Goal: Transaction & Acquisition: Purchase product/service

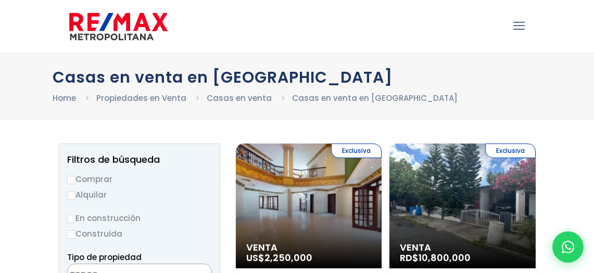
select select
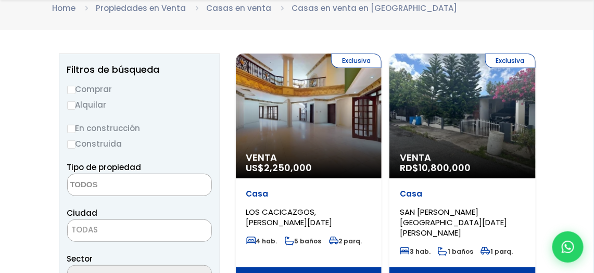
scroll to position [104, 0]
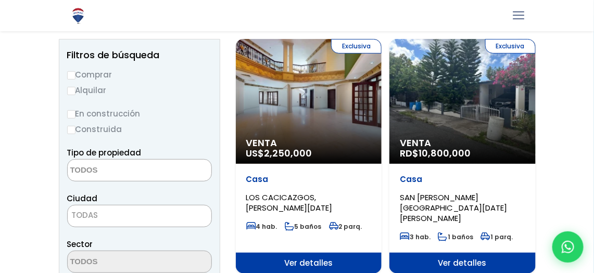
click at [78, 72] on label "Comprar" at bounding box center [139, 74] width 145 height 13
click at [75, 72] on input "Comprar" at bounding box center [71, 75] width 8 height 8
radio input "true"
click at [127, 115] on label "En construcción" at bounding box center [139, 113] width 145 height 13
click at [0, 0] on input "En construcción" at bounding box center [0, 0] width 0 height 0
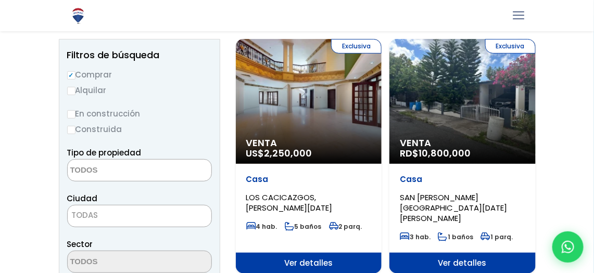
click at [71, 133] on input "Construida" at bounding box center [71, 130] width 8 height 8
radio input "true"
click at [70, 116] on input "En construcción" at bounding box center [71, 114] width 8 height 8
radio input "true"
click at [75, 131] on label "Construida" at bounding box center [139, 129] width 145 height 13
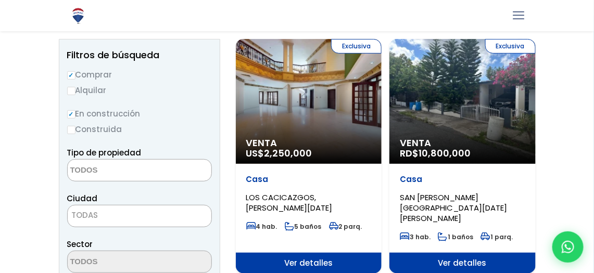
click at [0, 0] on input "Construida" at bounding box center [0, 0] width 0 height 0
click at [72, 130] on input "Construida" at bounding box center [71, 130] width 8 height 8
radio input "true"
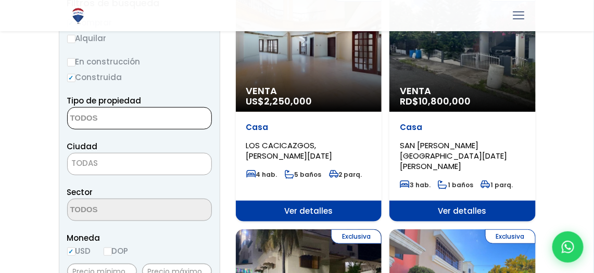
click at [147, 120] on textarea "Search" at bounding box center [118, 119] width 101 height 22
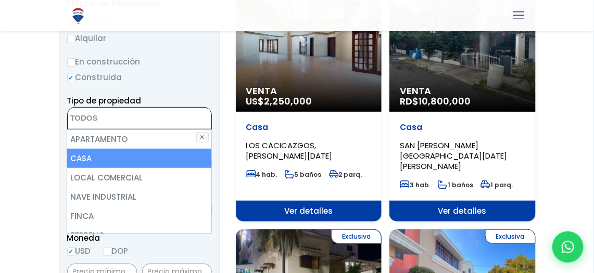
click at [115, 153] on li "CASA" at bounding box center [139, 158] width 144 height 19
select select "house"
click at [121, 154] on li "CASA" at bounding box center [139, 158] width 144 height 19
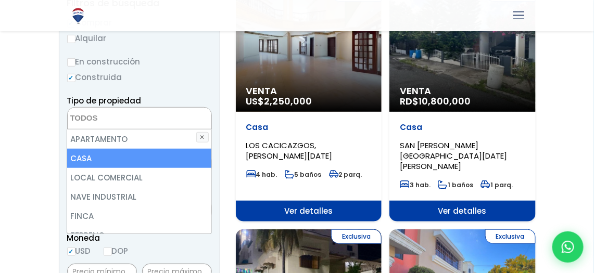
select select "house"
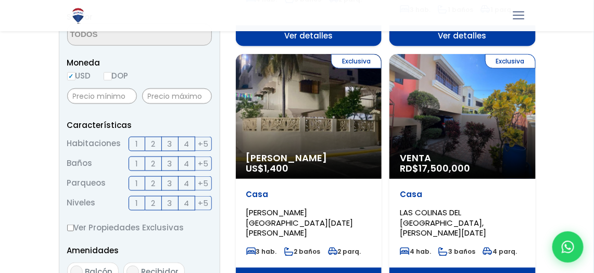
scroll to position [364, 0]
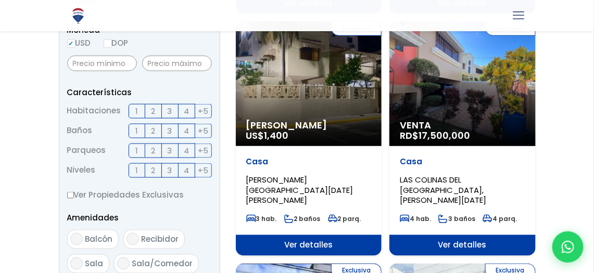
click at [190, 111] on label "4" at bounding box center [186, 111] width 17 height 15
click at [0, 0] on input "4" at bounding box center [0, 0] width 0 height 0
click at [157, 133] on label "2" at bounding box center [153, 131] width 17 height 15
click at [0, 0] on input "2" at bounding box center [0, 0] width 0 height 0
click at [151, 148] on span "2" at bounding box center [153, 150] width 4 height 13
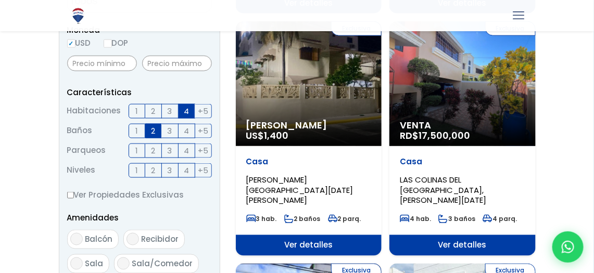
click at [0, 0] on input "2" at bounding box center [0, 0] width 0 height 0
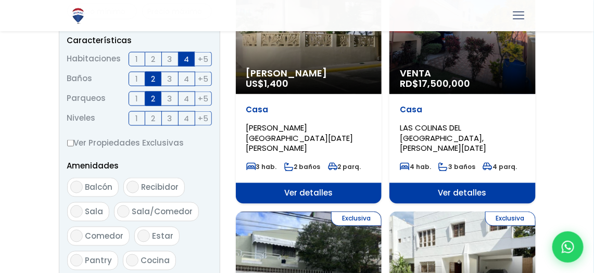
click at [152, 117] on span "2" at bounding box center [153, 118] width 4 height 13
click at [0, 0] on input "2" at bounding box center [0, 0] width 0 height 0
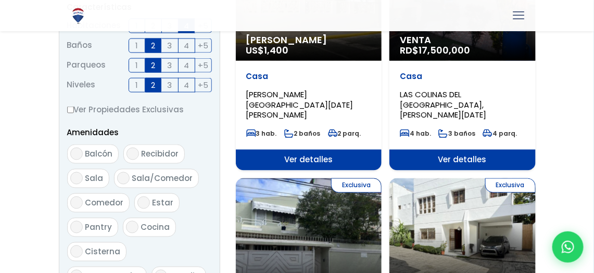
scroll to position [468, 0]
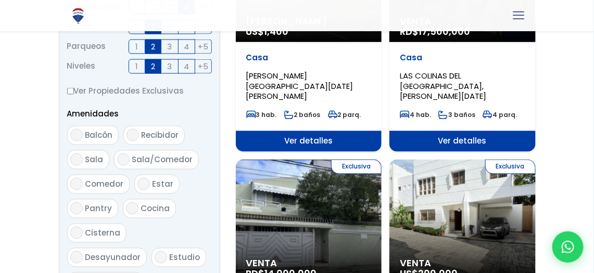
click at [86, 134] on span "Balcón" at bounding box center [99, 135] width 28 height 11
click at [83, 134] on input "Balcón" at bounding box center [76, 135] width 12 height 12
checkbox input "true"
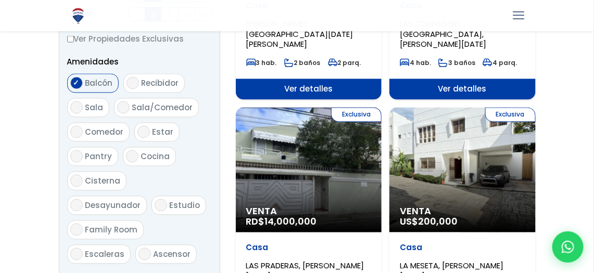
click at [150, 85] on span "Recibidor" at bounding box center [159, 83] width 37 height 11
click at [139, 85] on input "Recibidor" at bounding box center [132, 83] width 12 height 12
checkbox input "true"
click at [142, 104] on span "Sala/Comedor" at bounding box center [162, 107] width 61 height 11
click at [130, 104] on input "Sala/Comedor" at bounding box center [123, 107] width 12 height 12
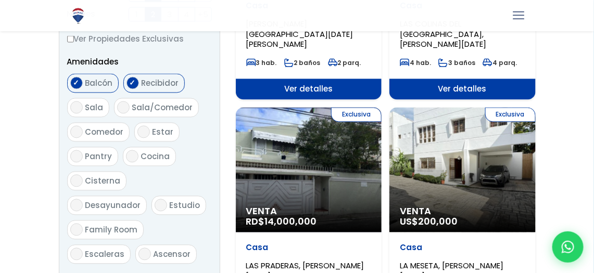
checkbox input "true"
click at [98, 110] on span "Sala" at bounding box center [94, 107] width 18 height 11
click at [83, 110] on input "Sala" at bounding box center [76, 107] width 12 height 12
checkbox input "true"
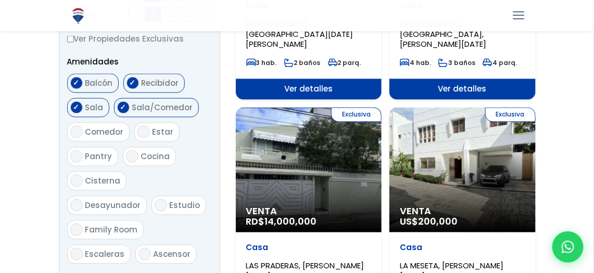
click at [104, 134] on span "Comedor" at bounding box center [104, 132] width 38 height 11
click at [83, 134] on input "Comedor" at bounding box center [76, 132] width 12 height 12
checkbox input "true"
click at [145, 130] on input "Estar" at bounding box center [143, 132] width 12 height 12
checkbox input "true"
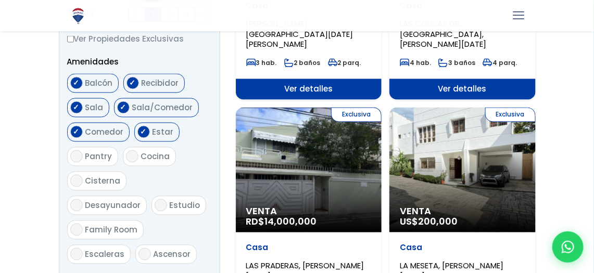
click at [141, 160] on span "Cocina" at bounding box center [155, 156] width 29 height 11
click at [138, 160] on input "Cocina" at bounding box center [132, 156] width 12 height 12
checkbox input "true"
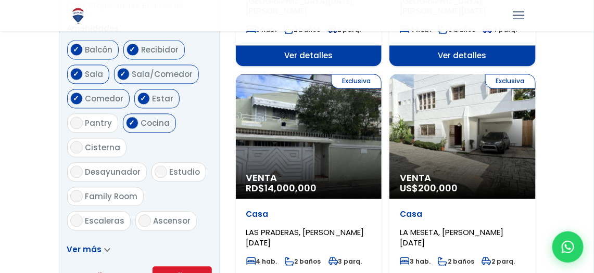
scroll to position [572, 0]
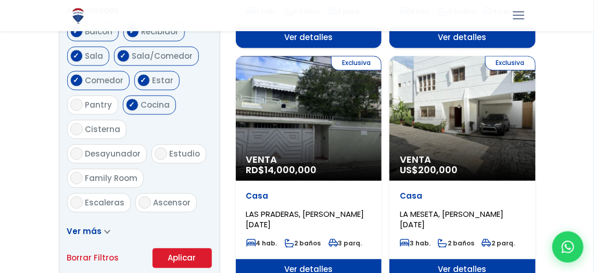
click at [107, 128] on span "Cisterna" at bounding box center [102, 129] width 35 height 11
click at [83, 128] on input "Cisterna" at bounding box center [76, 129] width 12 height 12
checkbox input "true"
click at [138, 173] on span "Family Room" at bounding box center [111, 178] width 53 height 11
click at [83, 172] on input "Family Room" at bounding box center [76, 178] width 12 height 12
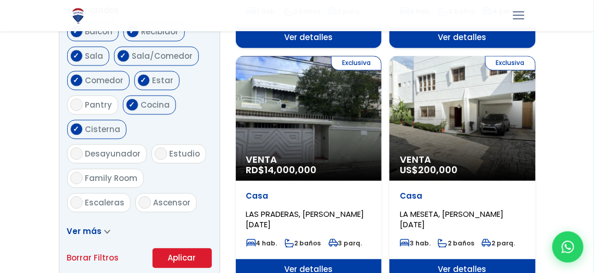
checkbox input "true"
click at [170, 152] on span "Estudio" at bounding box center [185, 153] width 31 height 11
click at [154, 152] on input "Estudio" at bounding box center [160, 153] width 12 height 12
checkbox input "true"
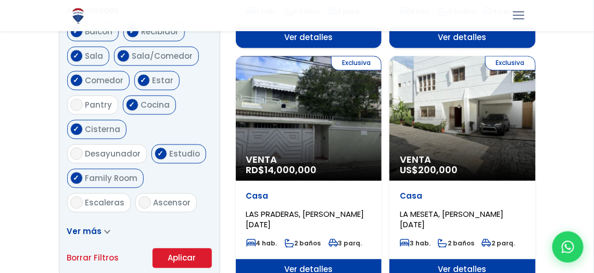
click at [109, 197] on span "Escaleras" at bounding box center [105, 202] width 40 height 11
click at [83, 196] on input "Escaleras" at bounding box center [76, 202] width 12 height 12
checkbox input "true"
click at [153, 197] on span "Ascensor" at bounding box center [171, 202] width 37 height 11
click at [151, 196] on input "Ascensor" at bounding box center [144, 202] width 12 height 12
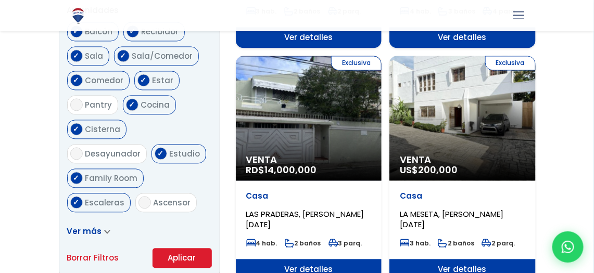
checkbox input "true"
click at [129, 222] on span "Terraza techada" at bounding box center [119, 227] width 69 height 11
click at [83, 221] on input "Terraza techada" at bounding box center [76, 227] width 12 height 12
checkbox input "true"
click at [147, 196] on input "Ascensor" at bounding box center [144, 202] width 12 height 12
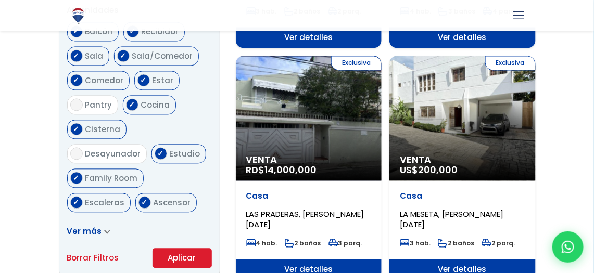
checkbox input "false"
click at [96, 106] on span "Pantry" at bounding box center [98, 104] width 27 height 11
click at [83, 106] on input "Pantry" at bounding box center [76, 104] width 12 height 12
checkbox input "true"
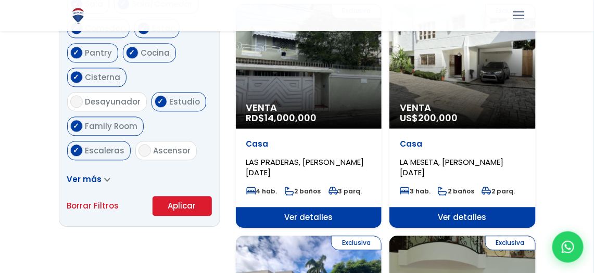
scroll to position [676, 0]
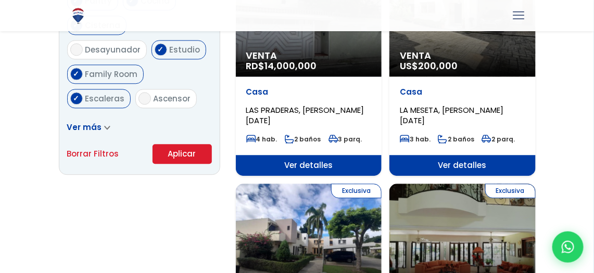
click at [83, 122] on span "Ver más" at bounding box center [84, 127] width 35 height 11
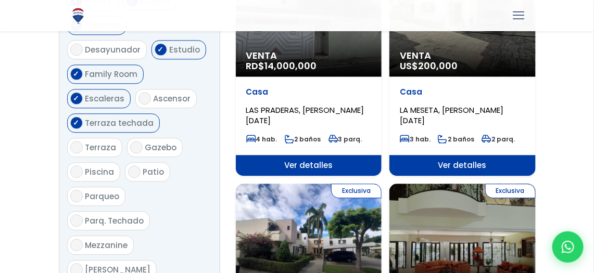
click at [89, 142] on span "Terraza" at bounding box center [100, 147] width 31 height 11
click at [83, 141] on input "Terraza" at bounding box center [76, 147] width 12 height 12
checkbox input "true"
click at [153, 142] on span "Gazebo" at bounding box center [161, 147] width 32 height 11
click at [143, 141] on input "Gazebo" at bounding box center [136, 147] width 12 height 12
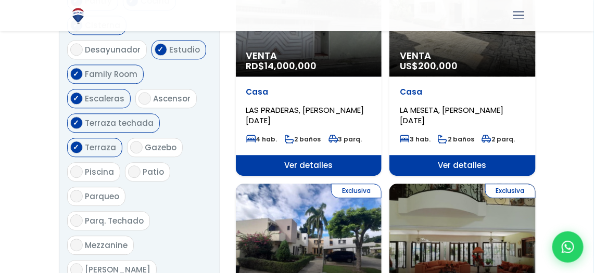
checkbox input "true"
click at [108, 166] on span "Piscina" at bounding box center [99, 171] width 29 height 11
click at [83, 165] on input "Piscina" at bounding box center [76, 171] width 12 height 12
checkbox input "true"
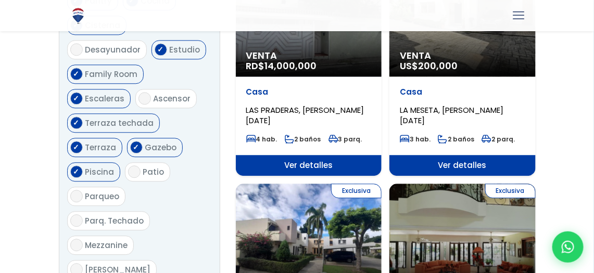
click at [135, 165] on input "Patio" at bounding box center [134, 171] width 12 height 12
checkbox input "true"
click at [117, 191] on span "Parqueo" at bounding box center [102, 196] width 34 height 11
click at [83, 190] on input "Parqueo" at bounding box center [76, 196] width 12 height 12
checkbox input "true"
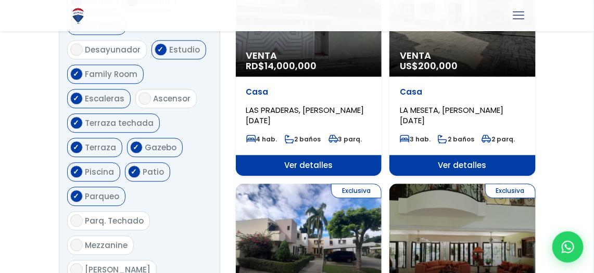
click at [144, 211] on label "Parq. Techado" at bounding box center [108, 220] width 83 height 19
click at [83, 214] on input "Parq. Techado" at bounding box center [76, 220] width 12 height 12
checkbox input "true"
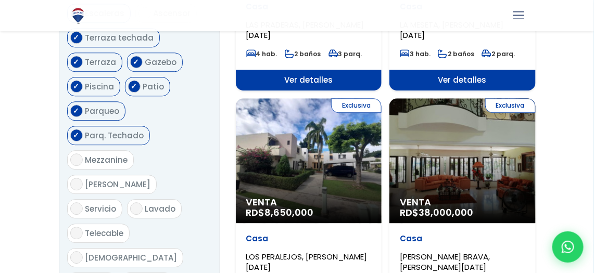
scroll to position [780, 0]
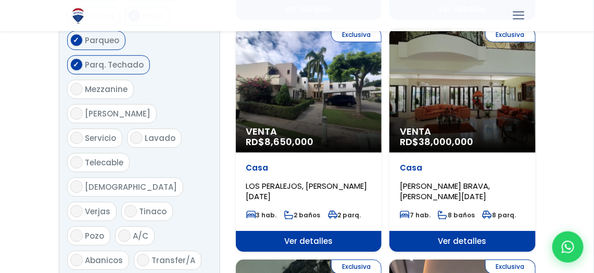
click at [144, 128] on label "Lavado" at bounding box center [154, 137] width 55 height 19
click at [143, 132] on input "Lavado" at bounding box center [136, 138] width 12 height 12
checkbox input "true"
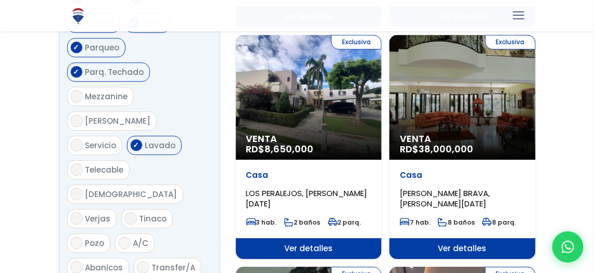
click at [107, 213] on span "Verjas" at bounding box center [97, 218] width 25 height 11
click at [83, 212] on input "Verjas" at bounding box center [76, 218] width 12 height 12
checkbox input "true"
click at [133, 212] on input "Tinaco" at bounding box center [130, 218] width 12 height 12
checkbox input "true"
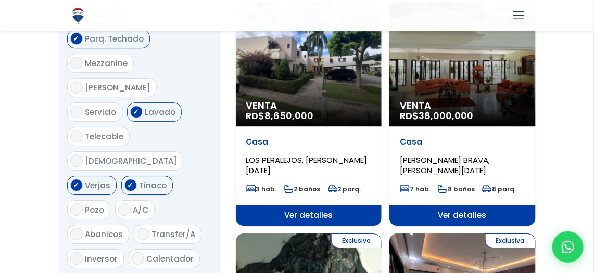
scroll to position [877, 0]
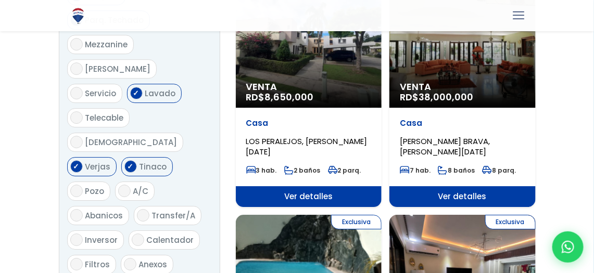
click at [130, 182] on label "A/C" at bounding box center [135, 191] width 40 height 19
click at [130, 185] on input "A/C" at bounding box center [124, 191] width 12 height 12
checkbox input "true"
click at [119, 210] on span "Abanicos" at bounding box center [104, 215] width 38 height 11
click at [83, 209] on input "Abanicos" at bounding box center [76, 215] width 12 height 12
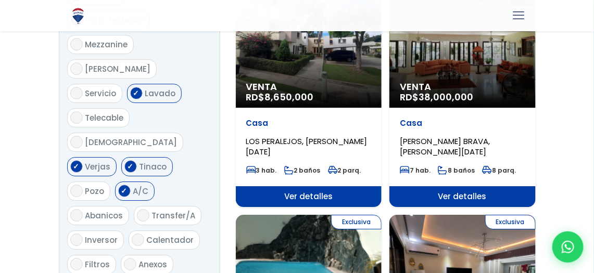
checkbox input "true"
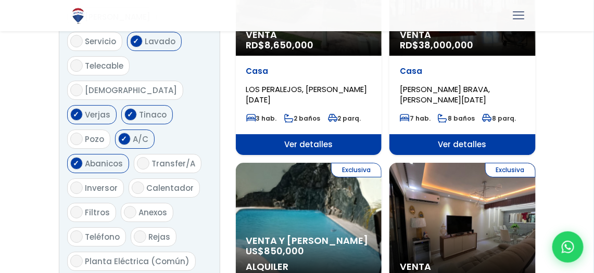
click at [147, 183] on span "Calentador" at bounding box center [170, 188] width 47 height 11
click at [144, 182] on input "Calentador" at bounding box center [138, 188] width 12 height 12
checkbox input "true"
click at [106, 207] on span "Filtros" at bounding box center [97, 212] width 25 height 11
click at [83, 206] on input "Filtros" at bounding box center [76, 212] width 12 height 12
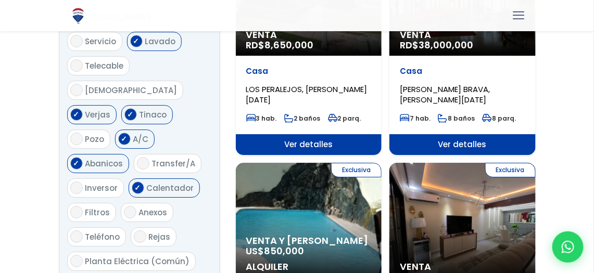
checkbox input "true"
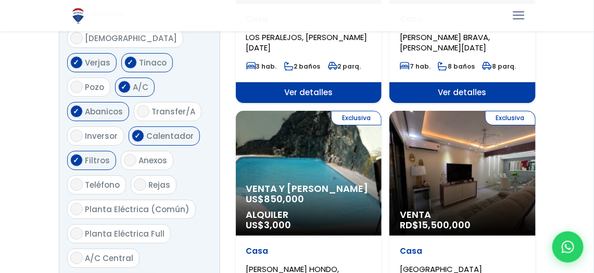
click at [145, 175] on label "Rejas" at bounding box center [154, 184] width 46 height 19
click at [145, 178] on input "Rejas" at bounding box center [140, 184] width 12 height 12
checkbox input "true"
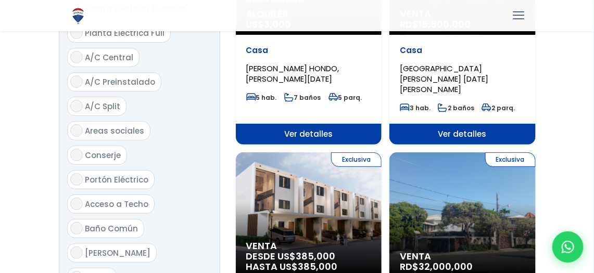
scroll to position [1293, 0]
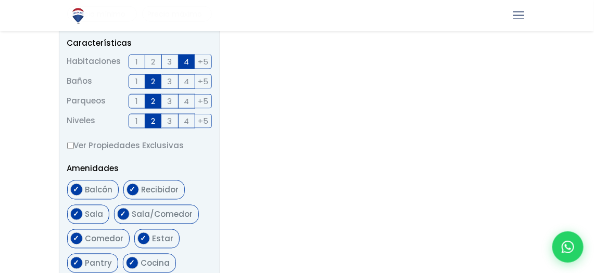
scroll to position [468, 0]
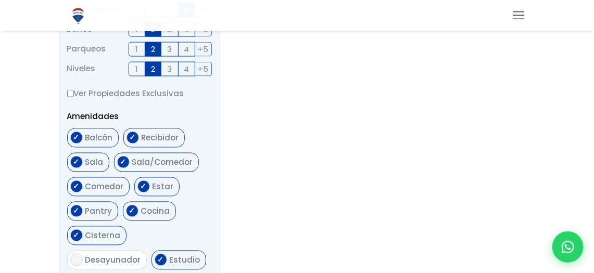
click at [104, 146] on label "Balcón" at bounding box center [92, 137] width 51 height 19
click at [83, 144] on input "Balcón" at bounding box center [76, 138] width 12 height 12
checkbox input "false"
click at [154, 140] on span "Recibidor" at bounding box center [159, 138] width 37 height 11
click at [139, 140] on input "Recibidor" at bounding box center [132, 138] width 12 height 12
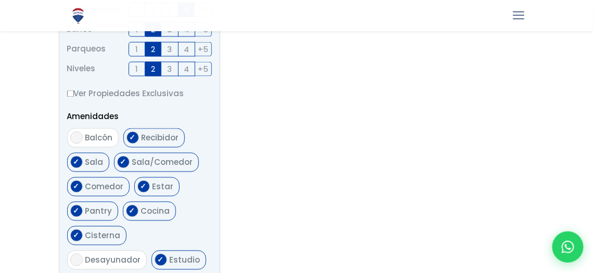
checkbox input "false"
click at [106, 158] on label "Sala" at bounding box center [88, 162] width 42 height 19
click at [83, 158] on input "Sala" at bounding box center [76, 162] width 12 height 12
checkbox input "false"
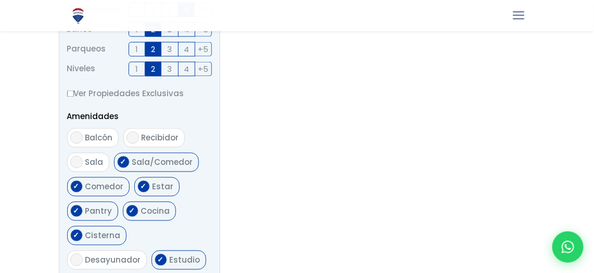
click at [149, 168] on label "Sala/Comedor" at bounding box center [156, 162] width 85 height 19
click at [130, 168] on input "Sala/Comedor" at bounding box center [123, 162] width 12 height 12
checkbox input "false"
click at [158, 188] on span "Estar" at bounding box center [162, 187] width 21 height 11
click at [150, 188] on input "Estar" at bounding box center [143, 187] width 12 height 12
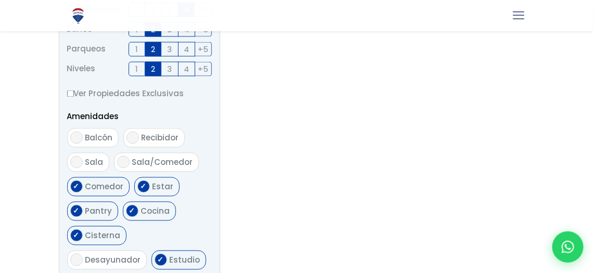
checkbox input "false"
drag, startPoint x: 111, startPoint y: 187, endPoint x: 101, endPoint y: 206, distance: 21.9
click at [111, 187] on span "Comedor" at bounding box center [104, 187] width 38 height 11
click at [83, 187] on input "Comedor" at bounding box center [76, 187] width 12 height 12
checkbox input "false"
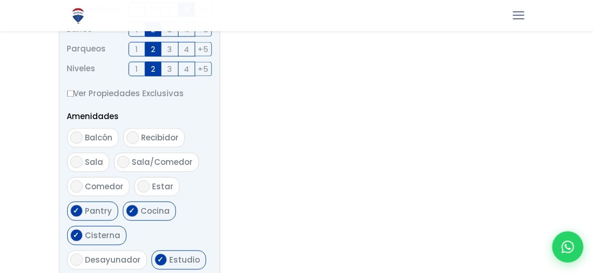
drag, startPoint x: 100, startPoint y: 209, endPoint x: 126, endPoint y: 210, distance: 26.5
click at [100, 210] on span "Pantry" at bounding box center [98, 211] width 27 height 11
click at [83, 210] on input "Pantry" at bounding box center [76, 211] width 12 height 12
checkbox input "false"
click at [152, 210] on span "Cocina" at bounding box center [155, 211] width 29 height 11
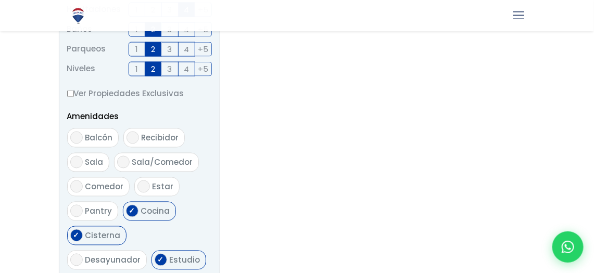
click at [138, 210] on input "Cocina" at bounding box center [132, 211] width 12 height 12
checkbox input "false"
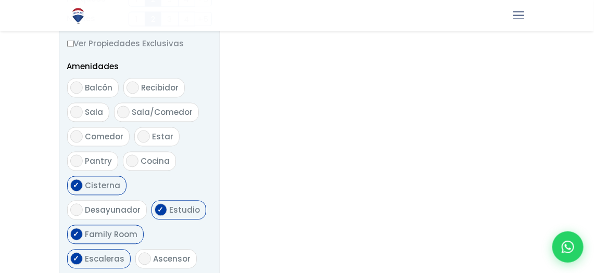
scroll to position [572, 0]
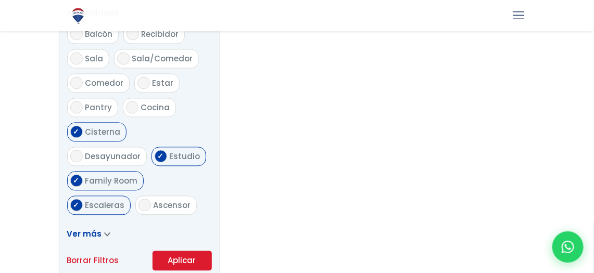
click at [96, 139] on label "Cisterna" at bounding box center [96, 131] width 59 height 19
click at [83, 138] on input "Cisterna" at bounding box center [76, 131] width 12 height 12
checkbox input "false"
click at [170, 155] on span "Estudio" at bounding box center [185, 156] width 31 height 11
click at [154, 155] on input "Estudio" at bounding box center [160, 156] width 12 height 12
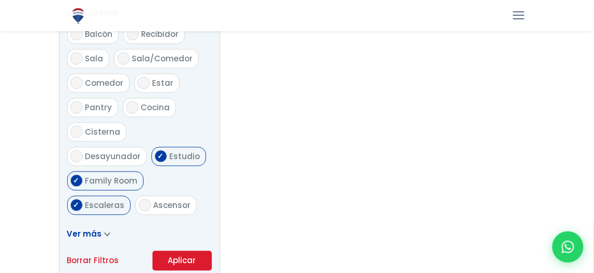
checkbox input "false"
click at [138, 175] on span "Family Room" at bounding box center [111, 180] width 53 height 11
click at [83, 174] on input "Family Room" at bounding box center [76, 180] width 12 height 12
checkbox input "false"
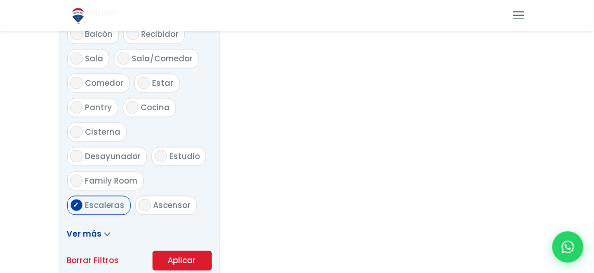
click at [115, 200] on span "Escaleras" at bounding box center [105, 205] width 40 height 11
click at [83, 199] on input "Escaleras" at bounding box center [76, 205] width 12 height 12
checkbox input "false"
click at [125, 224] on span "Terraza techada" at bounding box center [119, 229] width 69 height 11
click at [83, 223] on input "Terraza techada" at bounding box center [76, 229] width 12 height 12
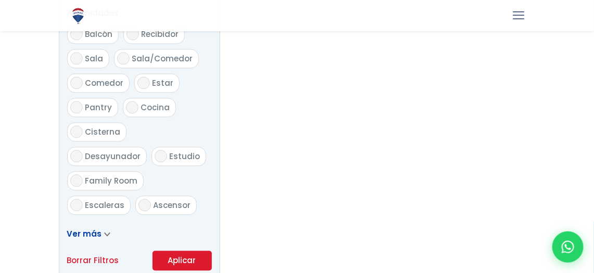
checkbox input "false"
click at [94, 238] on span "Ver más" at bounding box center [84, 233] width 35 height 11
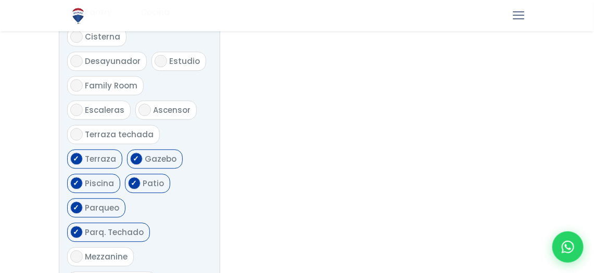
scroll to position [676, 0]
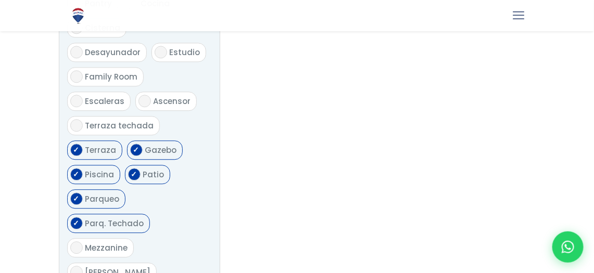
click at [95, 145] on span "Terraza" at bounding box center [100, 150] width 31 height 11
click at [83, 144] on input "Terraza" at bounding box center [76, 150] width 12 height 12
checkbox input "false"
click at [153, 145] on span "Gazebo" at bounding box center [161, 150] width 32 height 11
click at [143, 144] on input "Gazebo" at bounding box center [136, 150] width 12 height 12
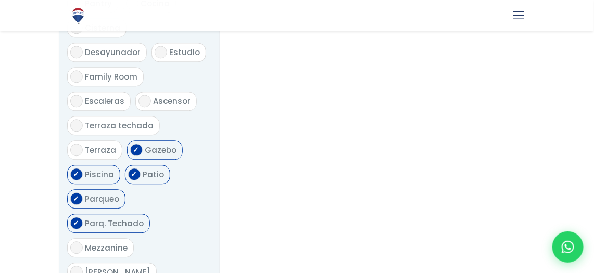
checkbox input "false"
drag, startPoint x: 158, startPoint y: 148, endPoint x: 160, endPoint y: 156, distance: 7.6
click at [158, 169] on span "Patio" at bounding box center [153, 174] width 21 height 11
click at [140, 168] on input "Patio" at bounding box center [134, 174] width 12 height 12
checkbox input "false"
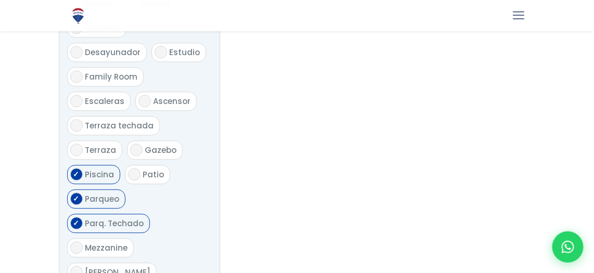
click at [144, 218] on span "Parq. Techado" at bounding box center [114, 223] width 59 height 11
click at [83, 217] on input "Parq. Techado" at bounding box center [76, 223] width 12 height 12
checkbox input "false"
click at [115, 194] on span "Parqueo" at bounding box center [102, 199] width 34 height 11
click at [83, 192] on input "Parqueo" at bounding box center [76, 198] width 12 height 12
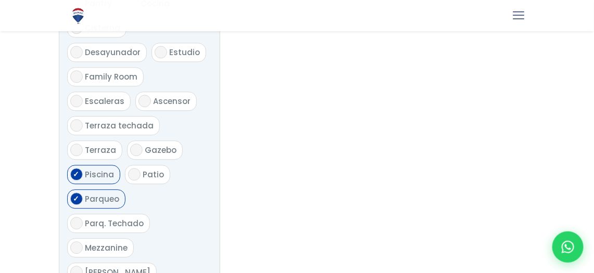
checkbox input "false"
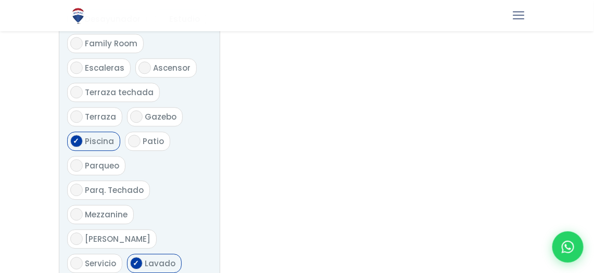
scroll to position [728, 0]
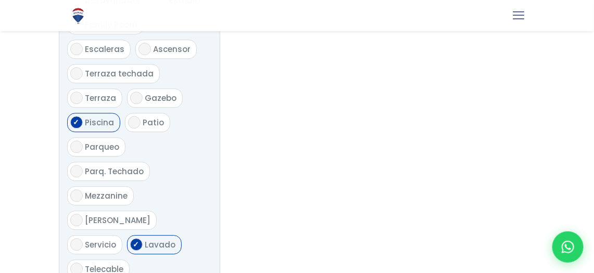
checkbox input "false"
drag, startPoint x: 146, startPoint y: 216, endPoint x: 141, endPoint y: 221, distance: 6.3
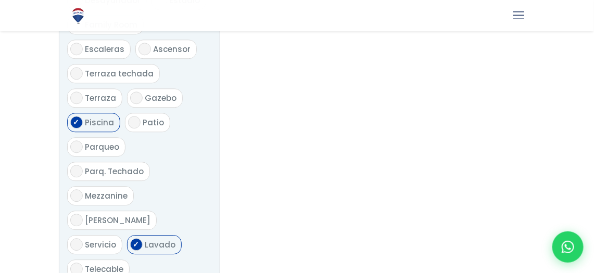
checkbox input "false"
drag, startPoint x: 136, startPoint y: 235, endPoint x: 172, endPoint y: 165, distance: 78.9
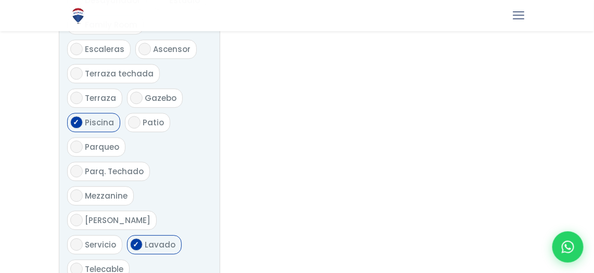
checkbox input "false"
click at [157, 211] on label "Jacuzzi" at bounding box center [111, 220] width 89 height 19
click at [83, 214] on input "Jacuzzi" at bounding box center [76, 220] width 12 height 12
checkbox input "true"
click at [157, 239] on span "Lavado" at bounding box center [160, 244] width 31 height 11
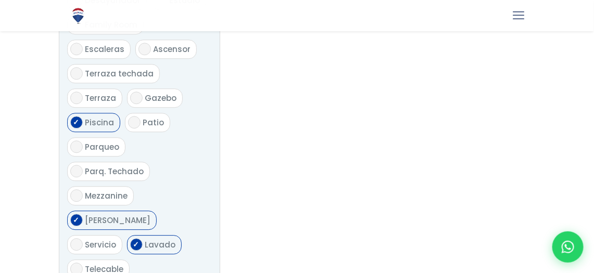
click at [143, 238] on input "Lavado" at bounding box center [136, 244] width 12 height 12
checkbox input "false"
click at [151, 215] on span "Jacuzzi" at bounding box center [118, 220] width 66 height 11
click at [83, 214] on input "Jacuzzi" at bounding box center [76, 220] width 12 height 12
checkbox input "false"
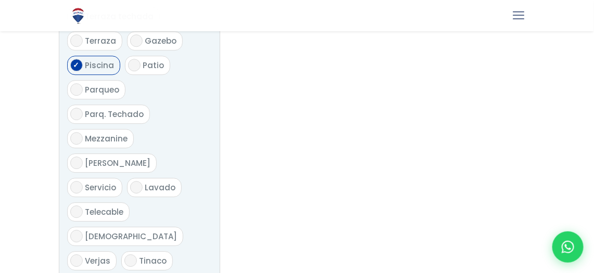
scroll to position [832, 0]
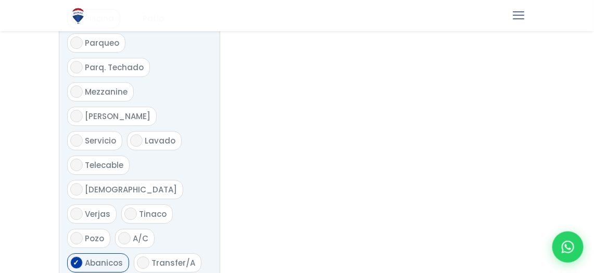
drag, startPoint x: 91, startPoint y: 164, endPoint x: 135, endPoint y: 195, distance: 53.5
click at [91, 257] on span "Abanicos" at bounding box center [104, 262] width 38 height 11
click at [83, 256] on input "Abanicos" at bounding box center [76, 262] width 12 height 12
checkbox input "false"
drag, startPoint x: 160, startPoint y: 195, endPoint x: 121, endPoint y: 212, distance: 42.6
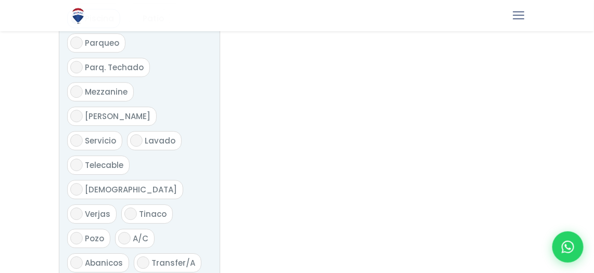
checkbox input "false"
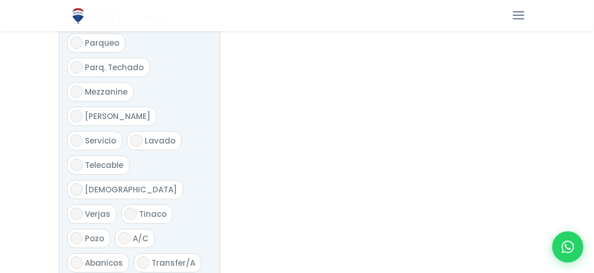
checkbox input "false"
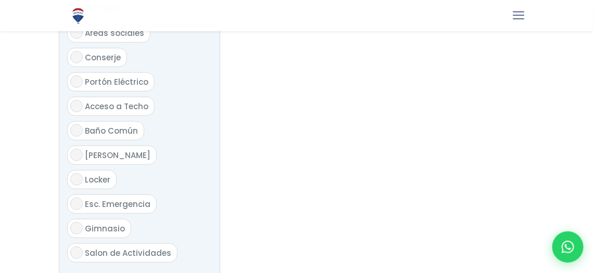
scroll to position [1300, 0]
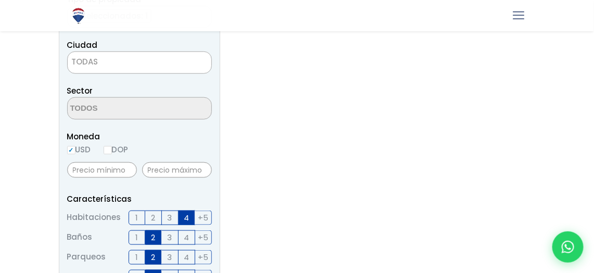
scroll to position [312, 0]
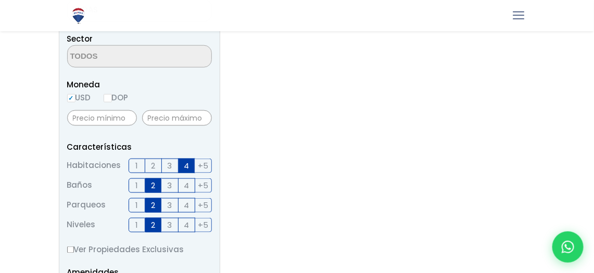
click at [165, 163] on label "3" at bounding box center [170, 166] width 17 height 15
click at [0, 0] on input "3" at bounding box center [0, 0] width 0 height 0
click at [204, 162] on span "+5" at bounding box center [203, 165] width 10 height 13
click at [0, 0] on input "+5" at bounding box center [0, 0] width 0 height 0
click at [138, 186] on span "1" at bounding box center [136, 185] width 3 height 13
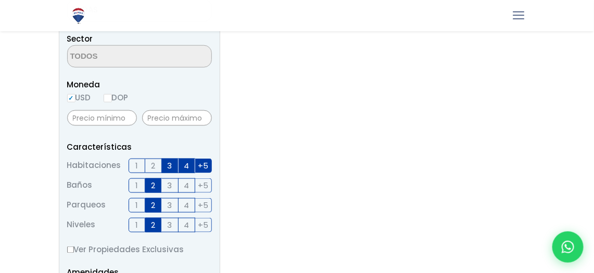
click at [0, 0] on input "1" at bounding box center [0, 0] width 0 height 0
click at [141, 205] on label "1" at bounding box center [136, 205] width 17 height 15
click at [0, 0] on input "1" at bounding box center [0, 0] width 0 height 0
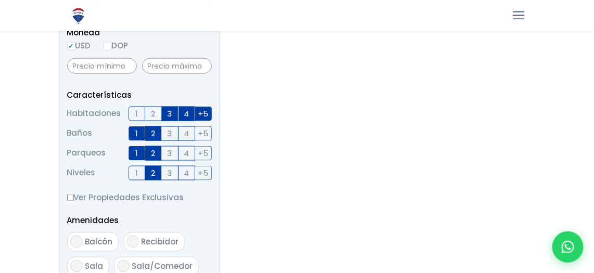
click at [137, 175] on span "1" at bounding box center [136, 172] width 3 height 13
click at [0, 0] on input "1" at bounding box center [0, 0] width 0 height 0
click at [169, 175] on span "3" at bounding box center [170, 172] width 5 height 13
click at [0, 0] on input "3" at bounding box center [0, 0] width 0 height 0
click at [188, 174] on span "4" at bounding box center [186, 172] width 5 height 13
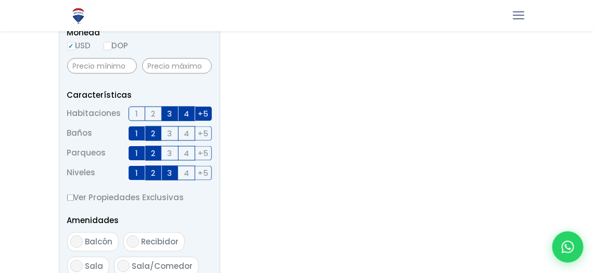
click at [0, 0] on input "4" at bounding box center [0, 0] width 0 height 0
click at [202, 172] on span "+5" at bounding box center [203, 172] width 10 height 13
click at [0, 0] on input "+5" at bounding box center [0, 0] width 0 height 0
click at [203, 153] on span "+5" at bounding box center [203, 153] width 10 height 13
click at [0, 0] on input "+5" at bounding box center [0, 0] width 0 height 0
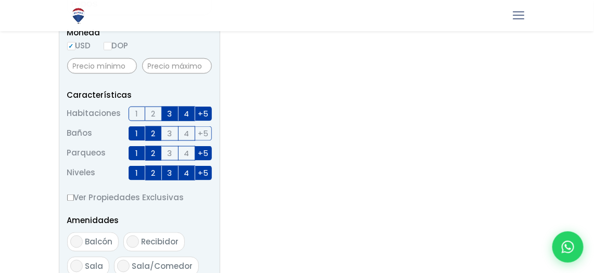
drag, startPoint x: 184, startPoint y: 156, endPoint x: 168, endPoint y: 154, distance: 16.7
click at [184, 156] on span "4" at bounding box center [186, 153] width 5 height 13
click at [0, 0] on input "4" at bounding box center [0, 0] width 0 height 0
click at [166, 153] on label "3" at bounding box center [170, 153] width 17 height 15
click at [0, 0] on input "3" at bounding box center [0, 0] width 0 height 0
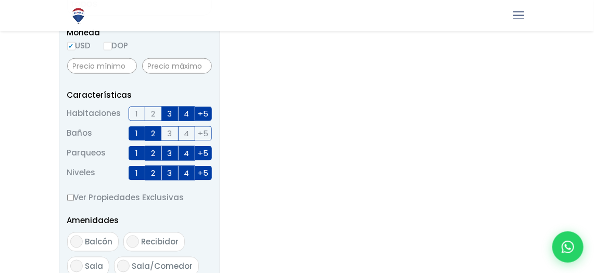
click at [169, 136] on span "3" at bounding box center [170, 133] width 5 height 13
click at [0, 0] on input "3" at bounding box center [0, 0] width 0 height 0
drag, startPoint x: 185, startPoint y: 134, endPoint x: 205, endPoint y: 134, distance: 19.8
click at [186, 134] on span "4" at bounding box center [186, 133] width 5 height 13
click at [0, 0] on input "4" at bounding box center [0, 0] width 0 height 0
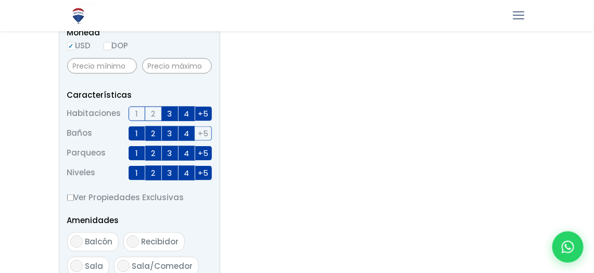
click at [205, 134] on span "+5" at bounding box center [203, 133] width 10 height 13
click at [0, 0] on input "+5" at bounding box center [0, 0] width 0 height 0
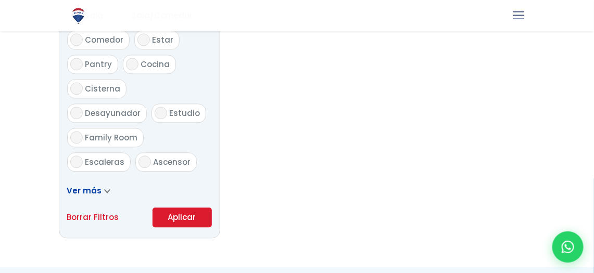
scroll to position [728, 0]
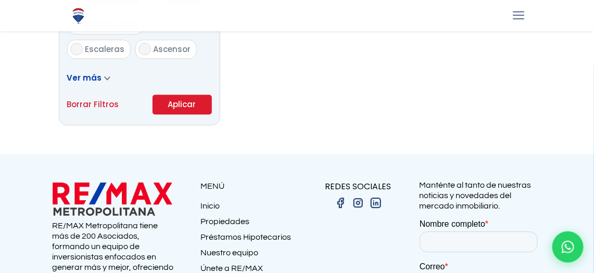
click at [196, 104] on button "Aplicar" at bounding box center [181, 105] width 59 height 20
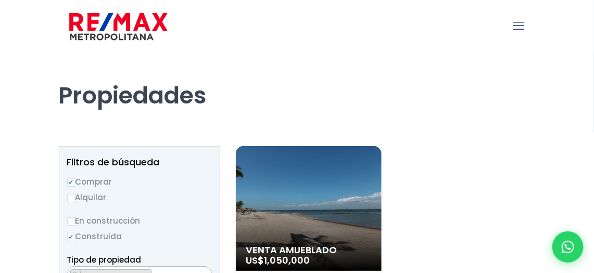
scroll to position [104, 0]
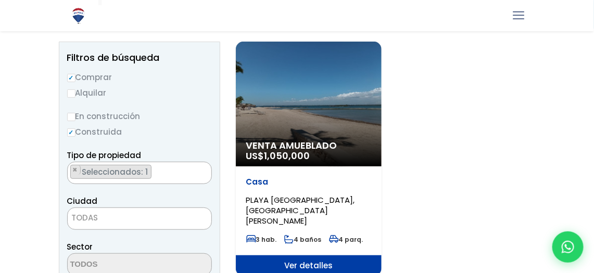
click at [318, 100] on div "Venta Amueblado US$ 1,050,000" at bounding box center [309, 104] width 146 height 125
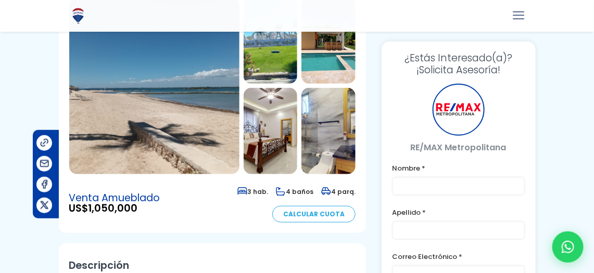
click at [173, 96] on img at bounding box center [154, 85] width 170 height 177
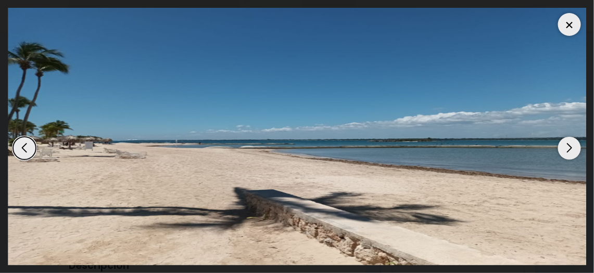
click at [569, 145] on div "Next slide" at bounding box center [569, 148] width 23 height 23
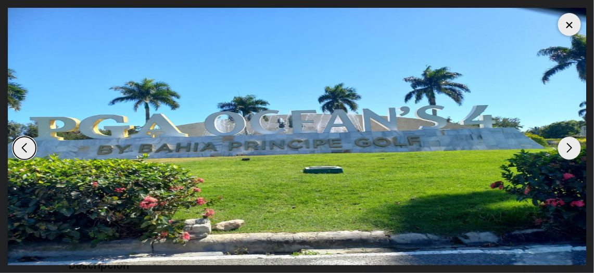
click at [569, 146] on div "Next slide" at bounding box center [569, 148] width 23 height 23
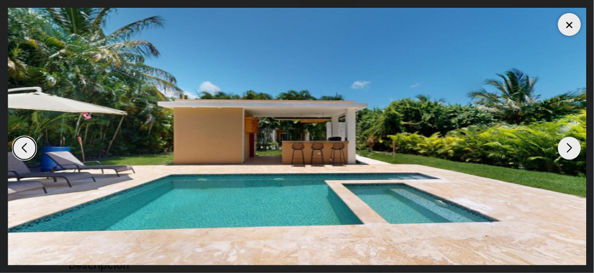
click at [566, 146] on div "Next slide" at bounding box center [569, 148] width 23 height 23
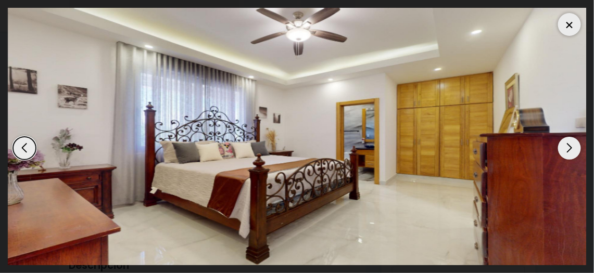
click at [566, 146] on div "Next slide" at bounding box center [569, 148] width 23 height 23
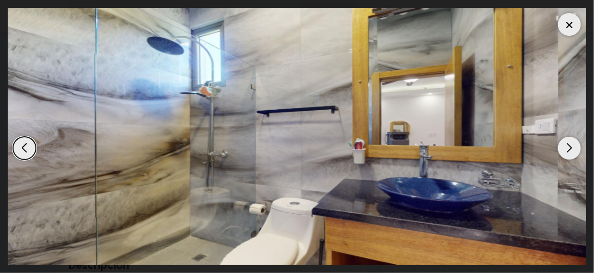
click at [566, 146] on div "Next slide" at bounding box center [569, 148] width 23 height 23
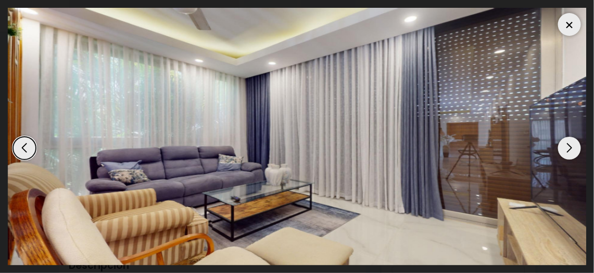
click at [566, 146] on div "Next slide" at bounding box center [569, 148] width 23 height 23
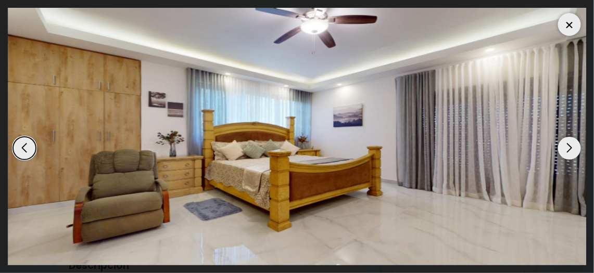
click at [566, 146] on div "Next slide" at bounding box center [569, 148] width 23 height 23
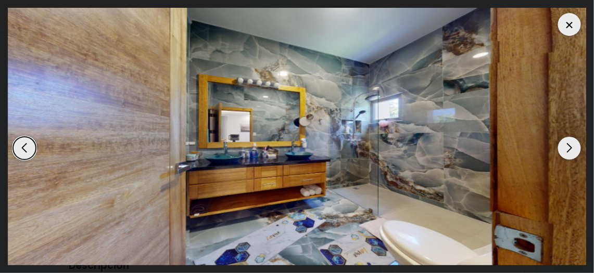
click at [566, 146] on div "Next slide" at bounding box center [569, 148] width 23 height 23
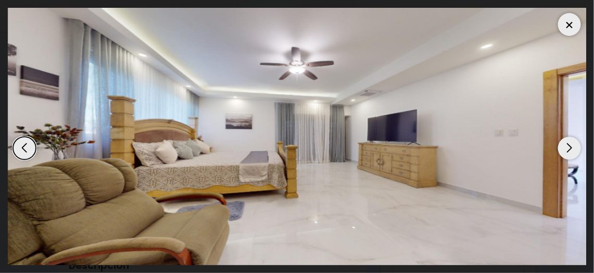
click at [563, 145] on div "Next slide" at bounding box center [569, 148] width 23 height 23
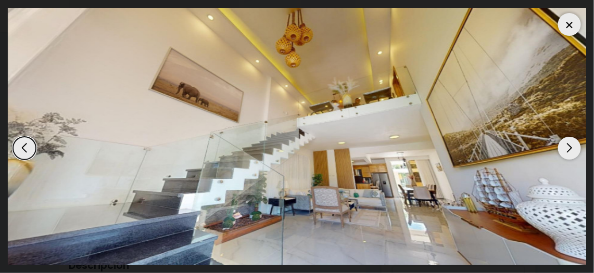
click at [563, 145] on div "Next slide" at bounding box center [569, 148] width 23 height 23
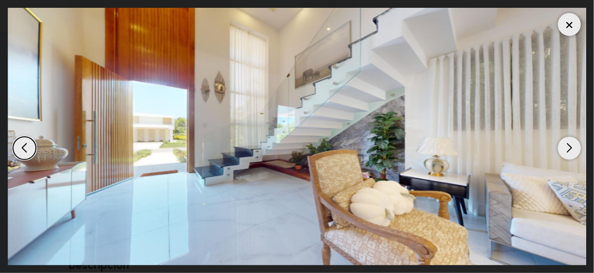
click at [563, 145] on div "Next slide" at bounding box center [569, 148] width 23 height 23
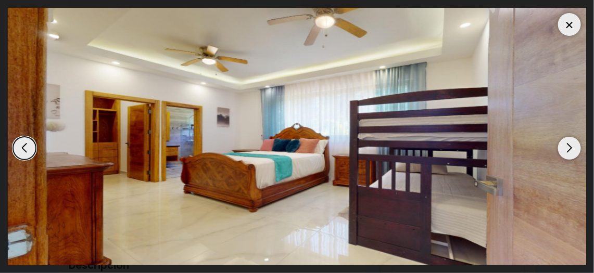
click at [563, 145] on div "Next slide" at bounding box center [569, 148] width 23 height 23
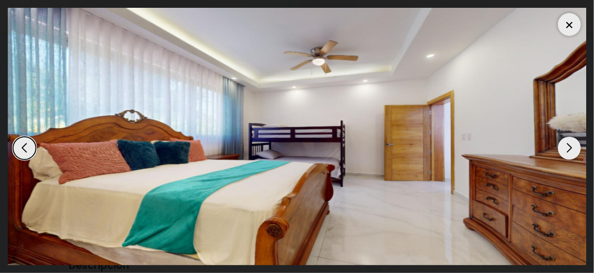
click at [24, 148] on div "Previous slide" at bounding box center [24, 148] width 23 height 23
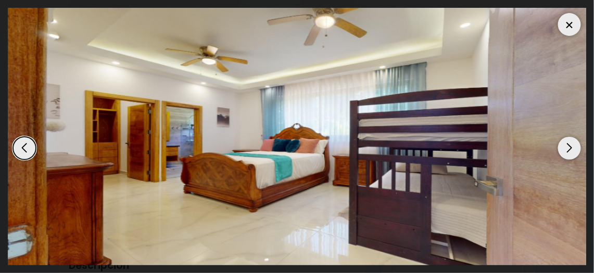
click at [572, 149] on div "Next slide" at bounding box center [569, 148] width 23 height 23
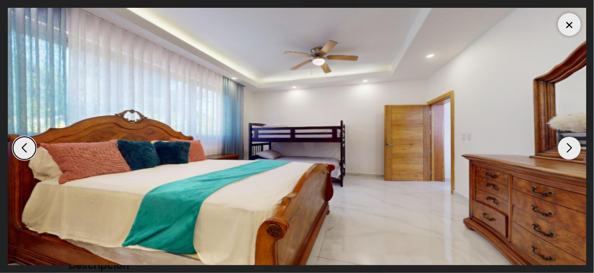
click at [572, 149] on div "Next slide" at bounding box center [569, 148] width 23 height 23
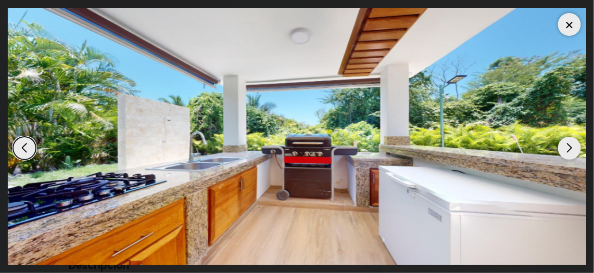
click at [572, 149] on div "Next slide" at bounding box center [569, 148] width 23 height 23
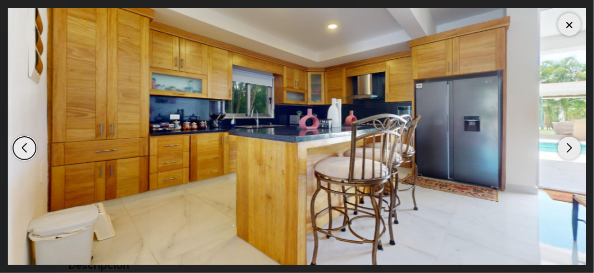
click at [572, 149] on div "Next slide" at bounding box center [569, 148] width 23 height 23
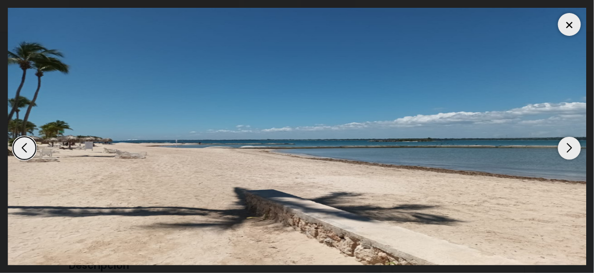
click at [572, 149] on div "Next slide" at bounding box center [569, 148] width 23 height 23
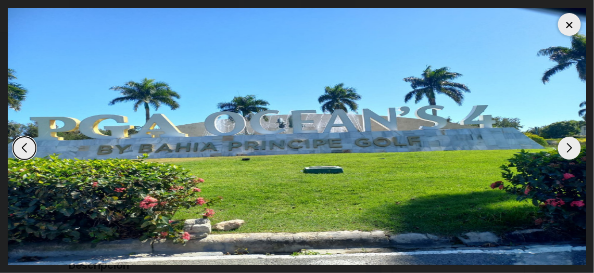
click at [572, 149] on div "Next slide" at bounding box center [569, 148] width 23 height 23
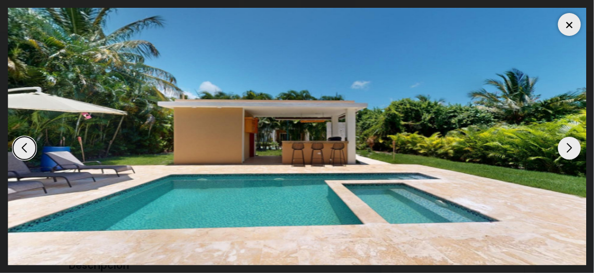
click at [568, 18] on div at bounding box center [569, 24] width 23 height 23
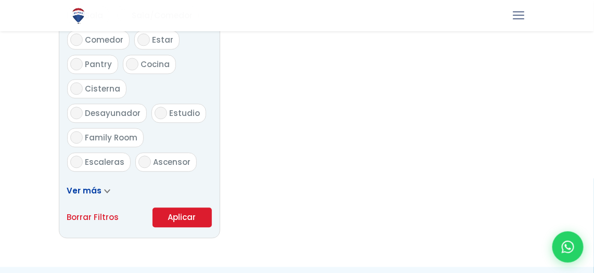
scroll to position [676, 0]
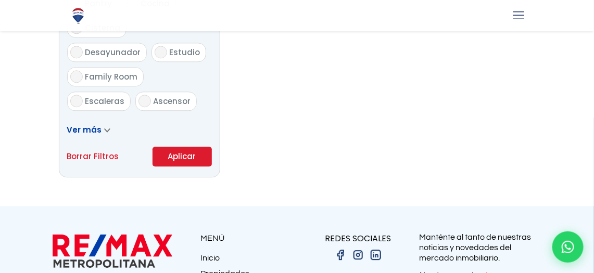
click at [88, 133] on span "Ver más" at bounding box center [84, 129] width 35 height 11
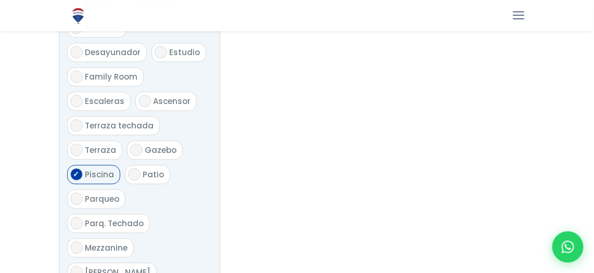
click at [107, 169] on span "Piscina" at bounding box center [99, 174] width 29 height 11
click at [83, 168] on input "Piscina" at bounding box center [76, 174] width 12 height 12
checkbox input "false"
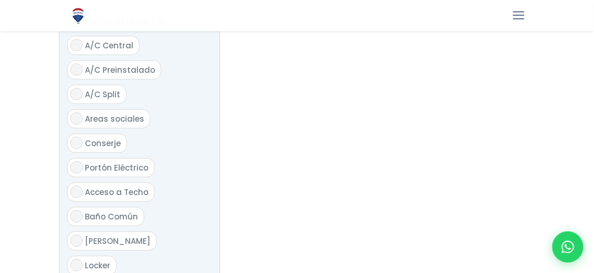
scroll to position [1300, 0]
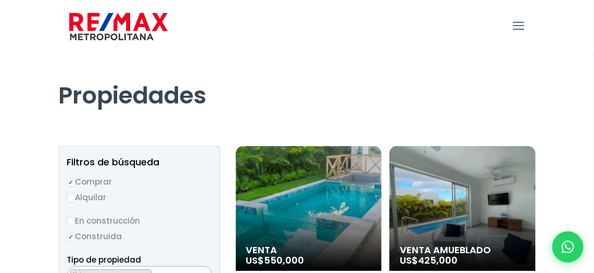
click at [526, 28] on link "mobile menu" at bounding box center [519, 26] width 18 height 18
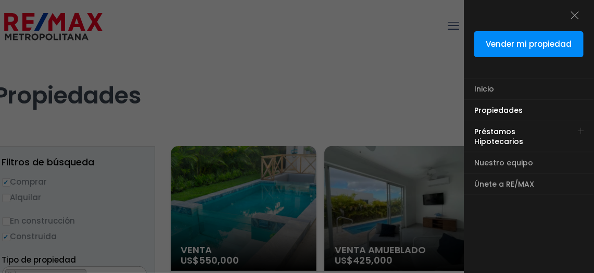
click at [522, 131] on span "Préstamos Hipotecarios" at bounding box center [498, 136] width 49 height 20
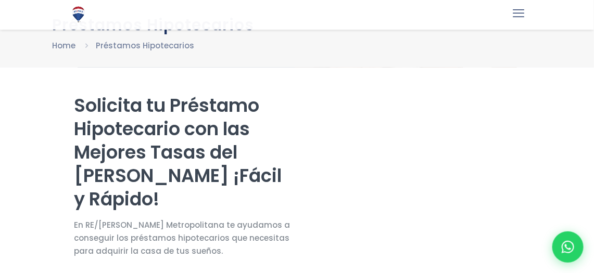
select select "US"
